Goal: Transaction & Acquisition: Download file/media

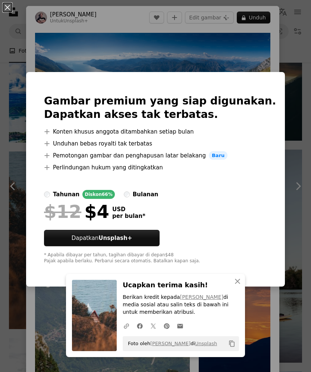
scroll to position [1081, 0]
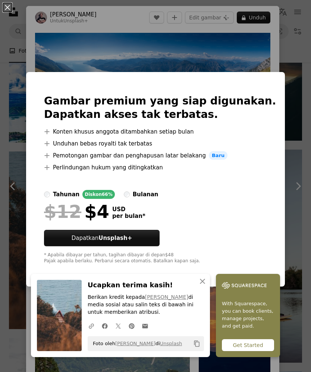
click at [295, 191] on div "An X shape Gambar premium yang siap digunakan. Dapatkan akses tak terbatas. A p…" at bounding box center [155, 186] width 311 height 372
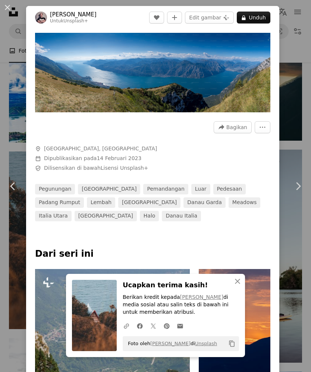
click at [194, 83] on img "Perbesar pada gambar ini" at bounding box center [153, 73] width 236 height 80
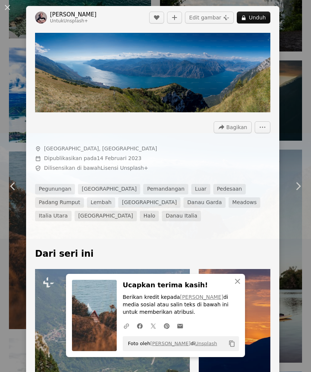
scroll to position [1098, 0]
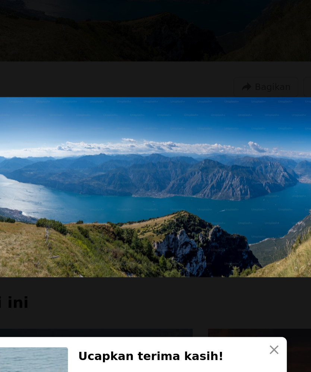
click at [162, 133] on img "Perkecil pada gambar ini" at bounding box center [156, 185] width 312 height 105
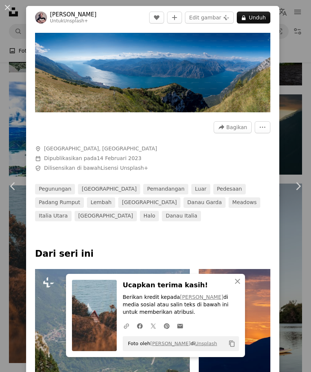
scroll to position [1047, 0]
click at [308, 222] on link "Chevron right" at bounding box center [298, 186] width 26 height 72
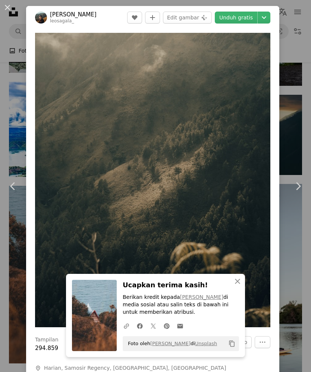
click at [294, 192] on icon "Chevron right" at bounding box center [298, 186] width 12 height 12
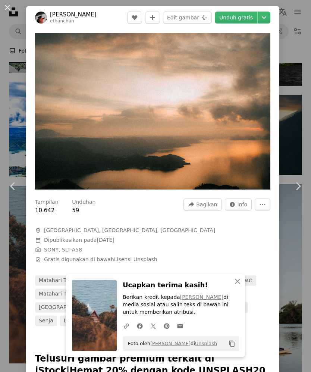
click at [297, 192] on icon "Chevron right" at bounding box center [298, 186] width 12 height 12
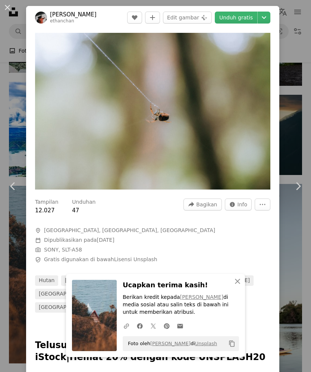
click at [296, 192] on icon "Chevron right" at bounding box center [298, 186] width 12 height 12
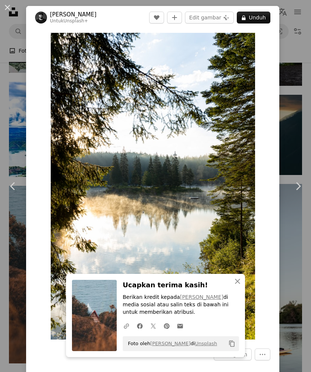
click at [294, 192] on icon "Chevron right" at bounding box center [298, 186] width 12 height 12
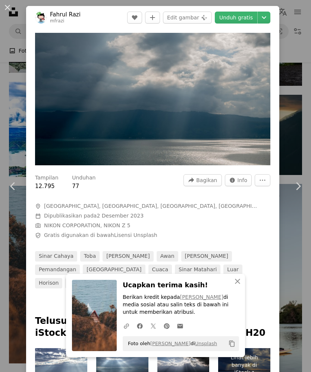
click at [297, 192] on icon "Chevron right" at bounding box center [298, 186] width 12 height 12
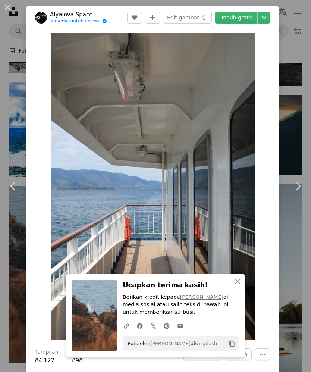
click at [239, 284] on icon "button" at bounding box center [237, 281] width 5 height 5
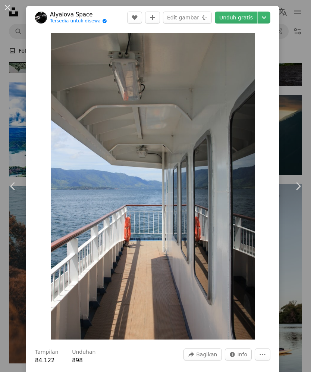
click at [308, 308] on div "An X shape Chevron left Chevron right Alyalova Space Tersedia untuk disewa A ch…" at bounding box center [155, 186] width 311 height 372
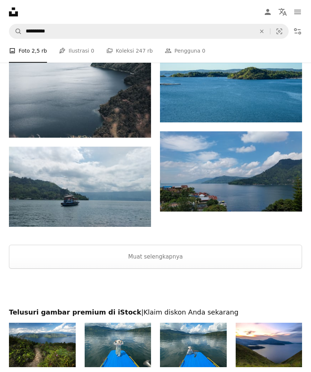
scroll to position [2865, 0]
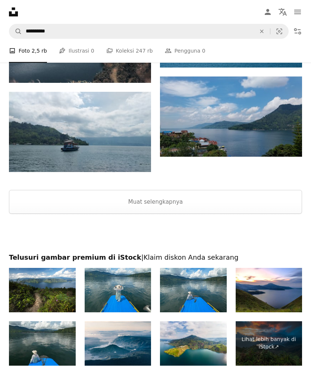
click at [109, 357] on img at bounding box center [118, 343] width 67 height 44
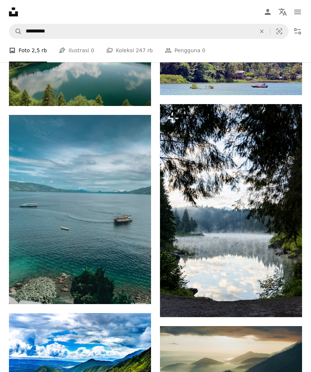
scroll to position [814, 0]
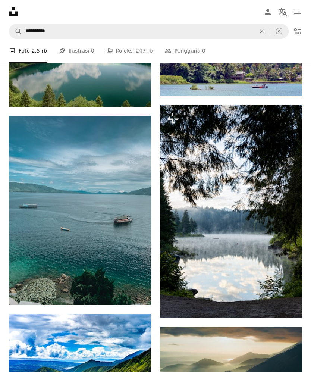
click at [66, 194] on img at bounding box center [80, 211] width 142 height 190
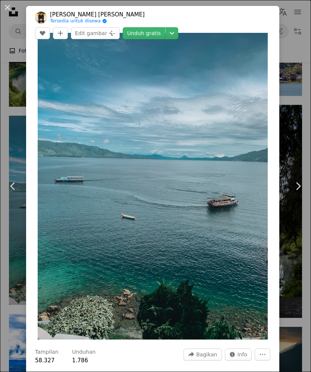
click at [165, 27] on link "Unduh gratis" at bounding box center [144, 33] width 43 height 12
